Goal: Check status: Check status

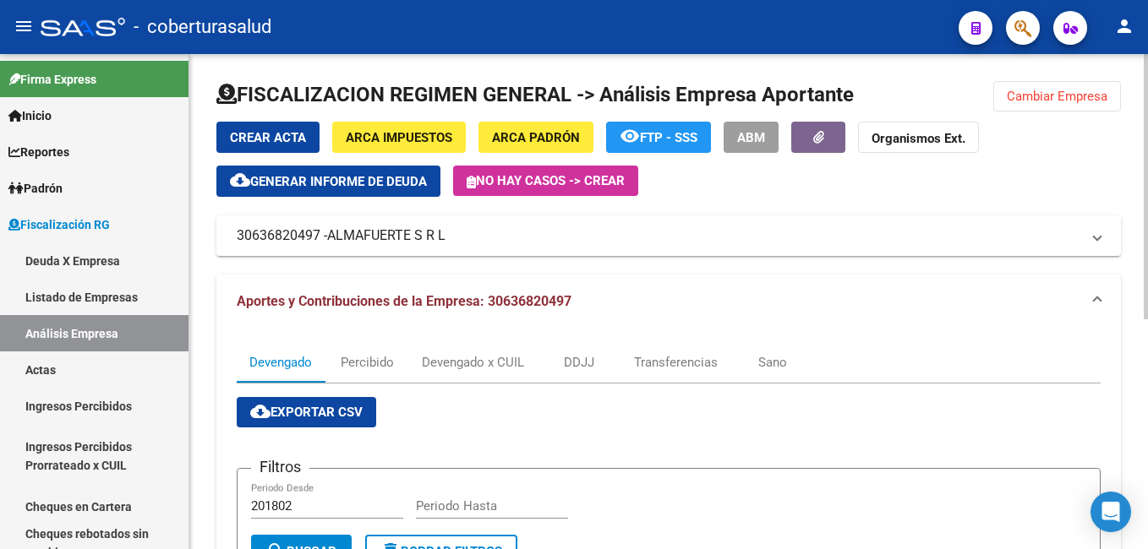
scroll to position [423, 0]
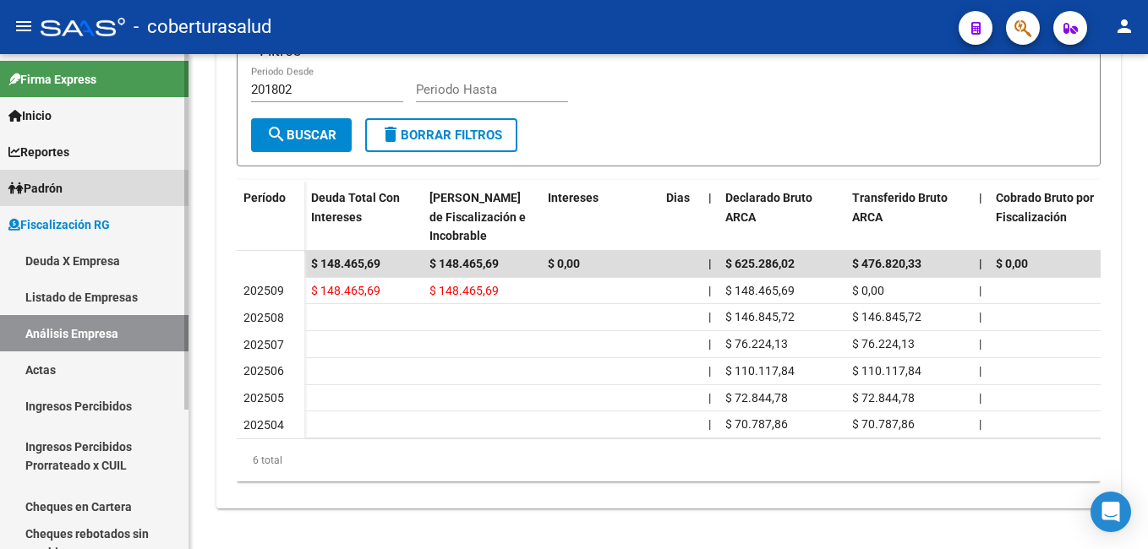
click at [48, 185] on span "Padrón" at bounding box center [35, 188] width 54 height 19
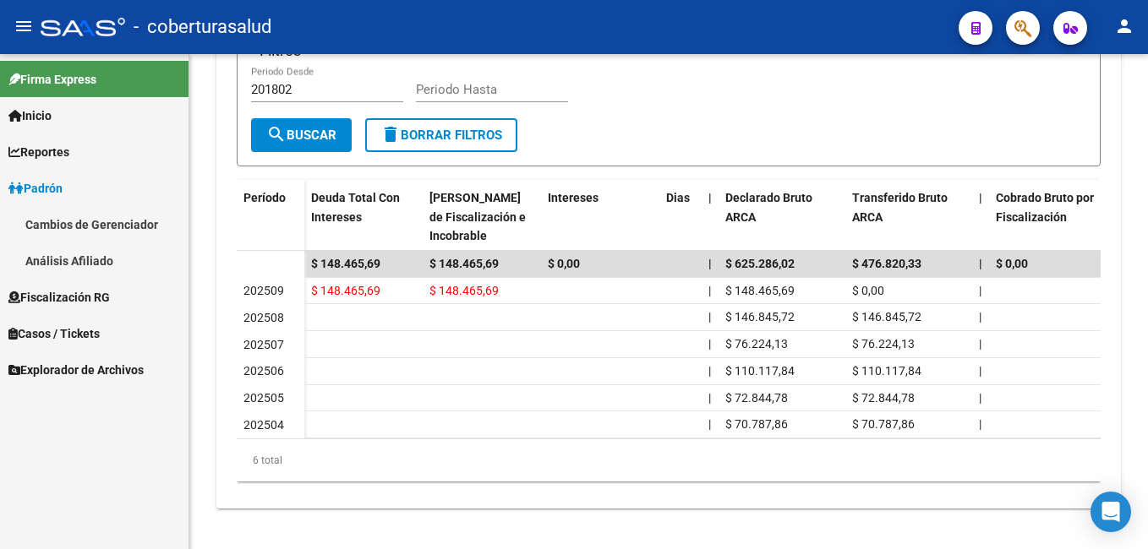
click at [58, 255] on link "Análisis Afiliado" at bounding box center [94, 261] width 188 height 36
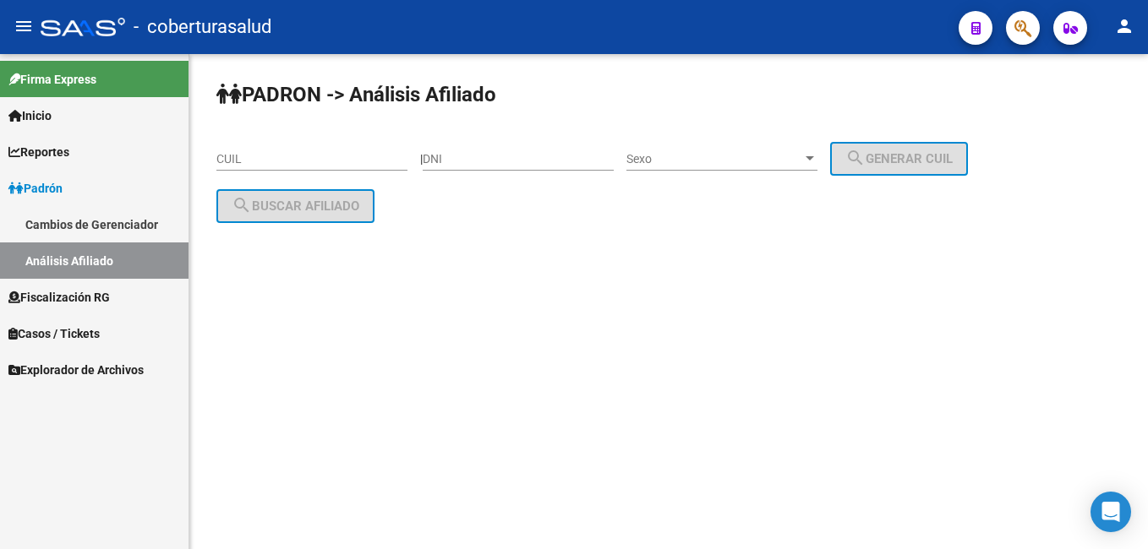
click at [303, 153] on input "CUIL" at bounding box center [311, 159] width 191 height 14
paste input "20-32110560-3"
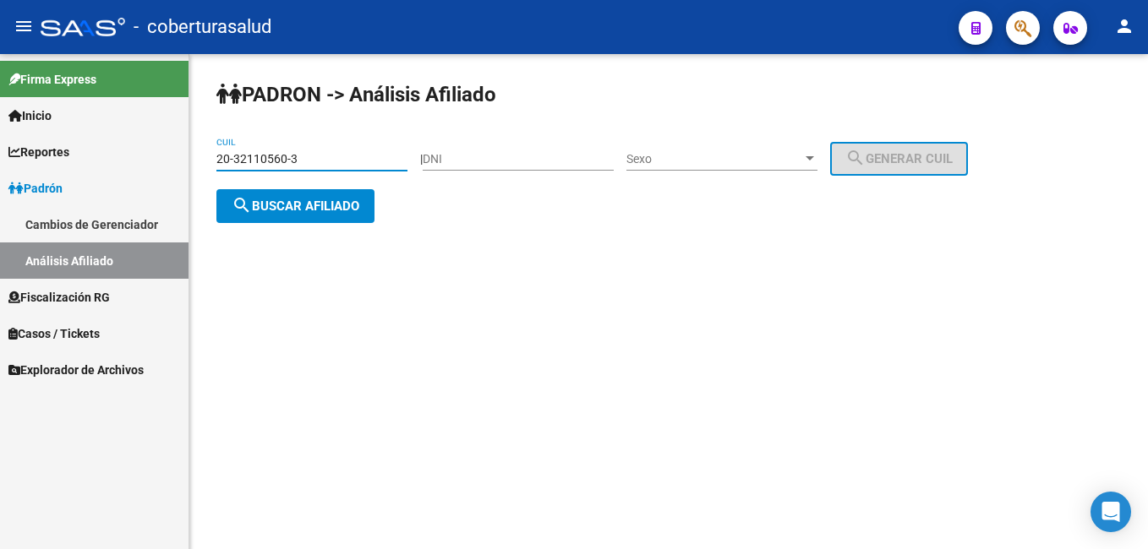
type input "20-32110560-3"
click at [503, 156] on input "DNI" at bounding box center [518, 159] width 191 height 14
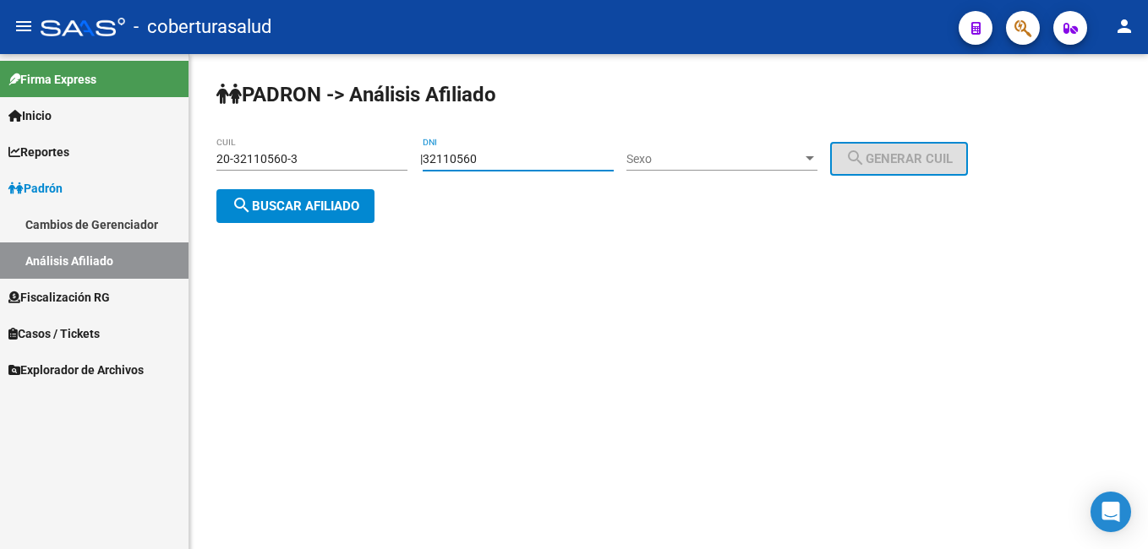
type input "32110560"
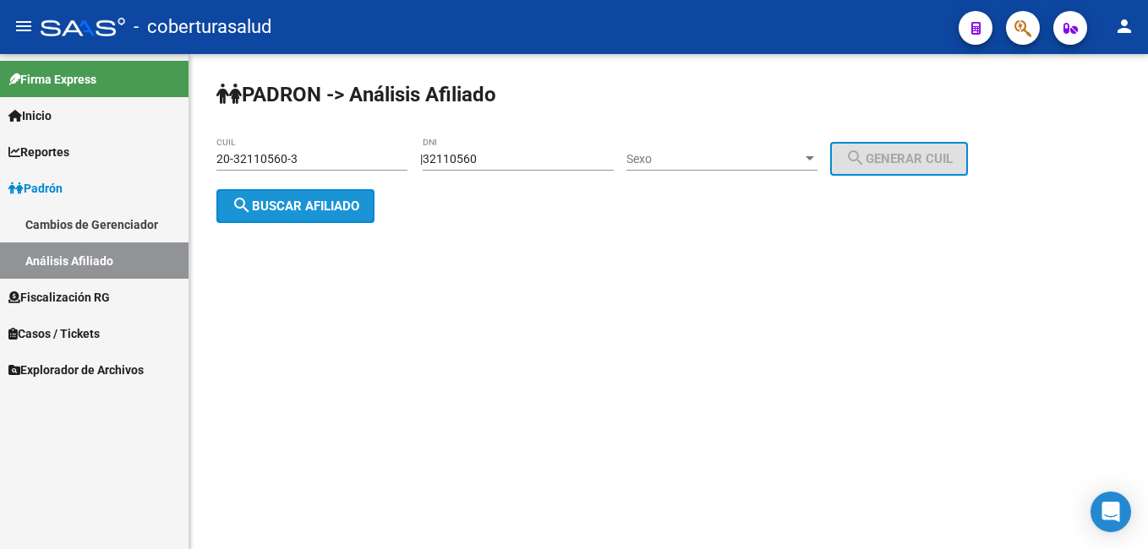
click at [254, 216] on button "search Buscar afiliado" at bounding box center [295, 206] width 158 height 34
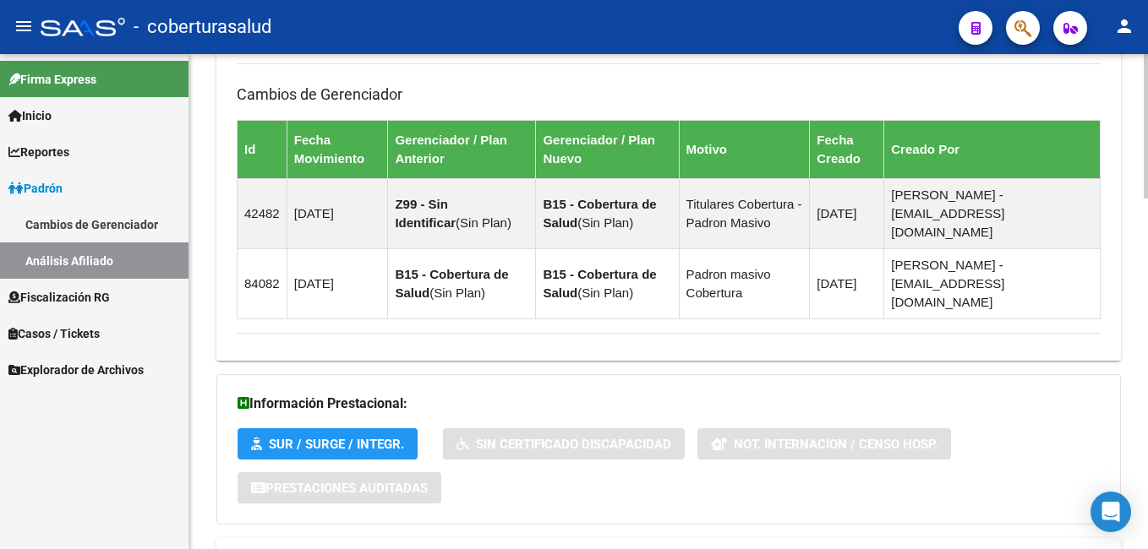
scroll to position [1205, 0]
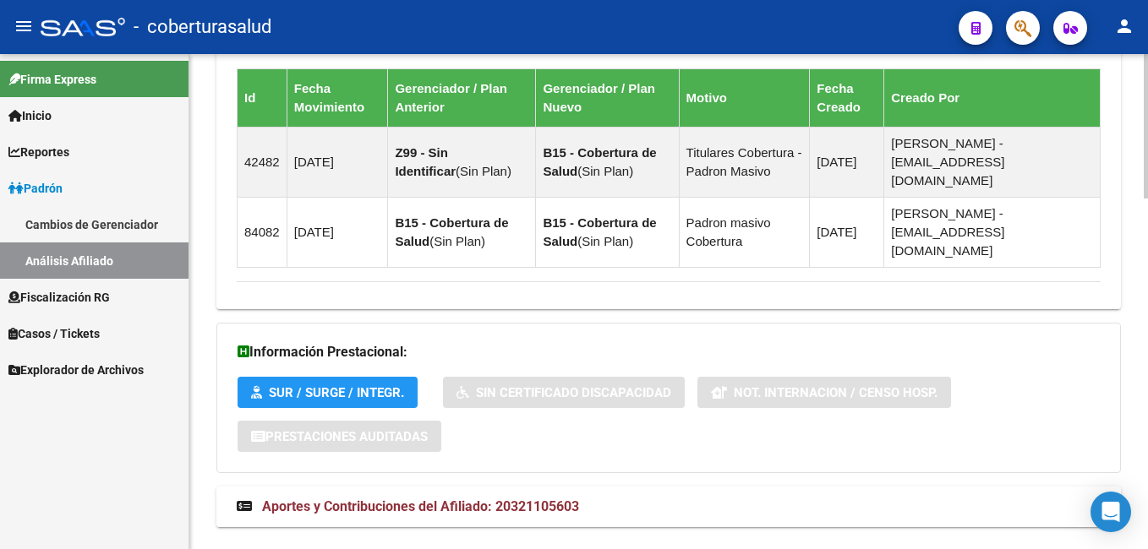
click at [500, 499] on span "Aportes y Contribuciones del Afiliado: 20321105603" at bounding box center [420, 507] width 317 height 16
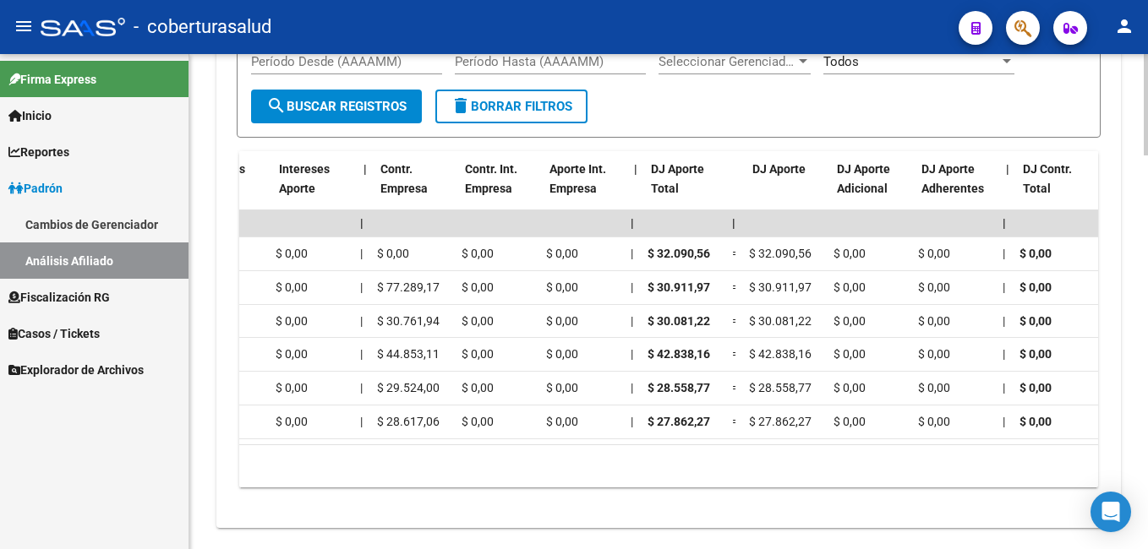
scroll to position [0, 0]
